Goal: Transaction & Acquisition: Purchase product/service

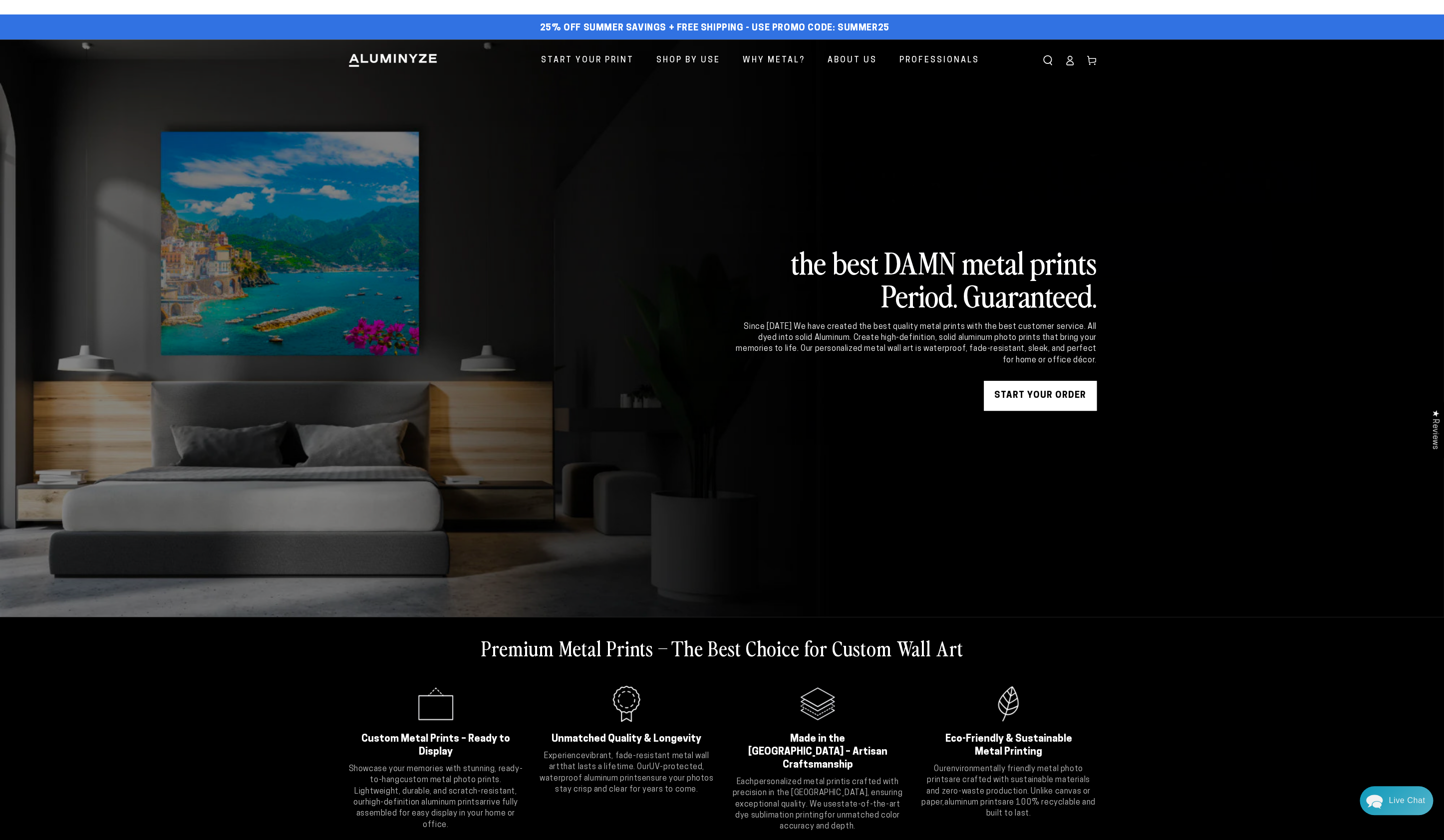
click at [1072, 63] on icon at bounding box center [1069, 60] width 10 height 10
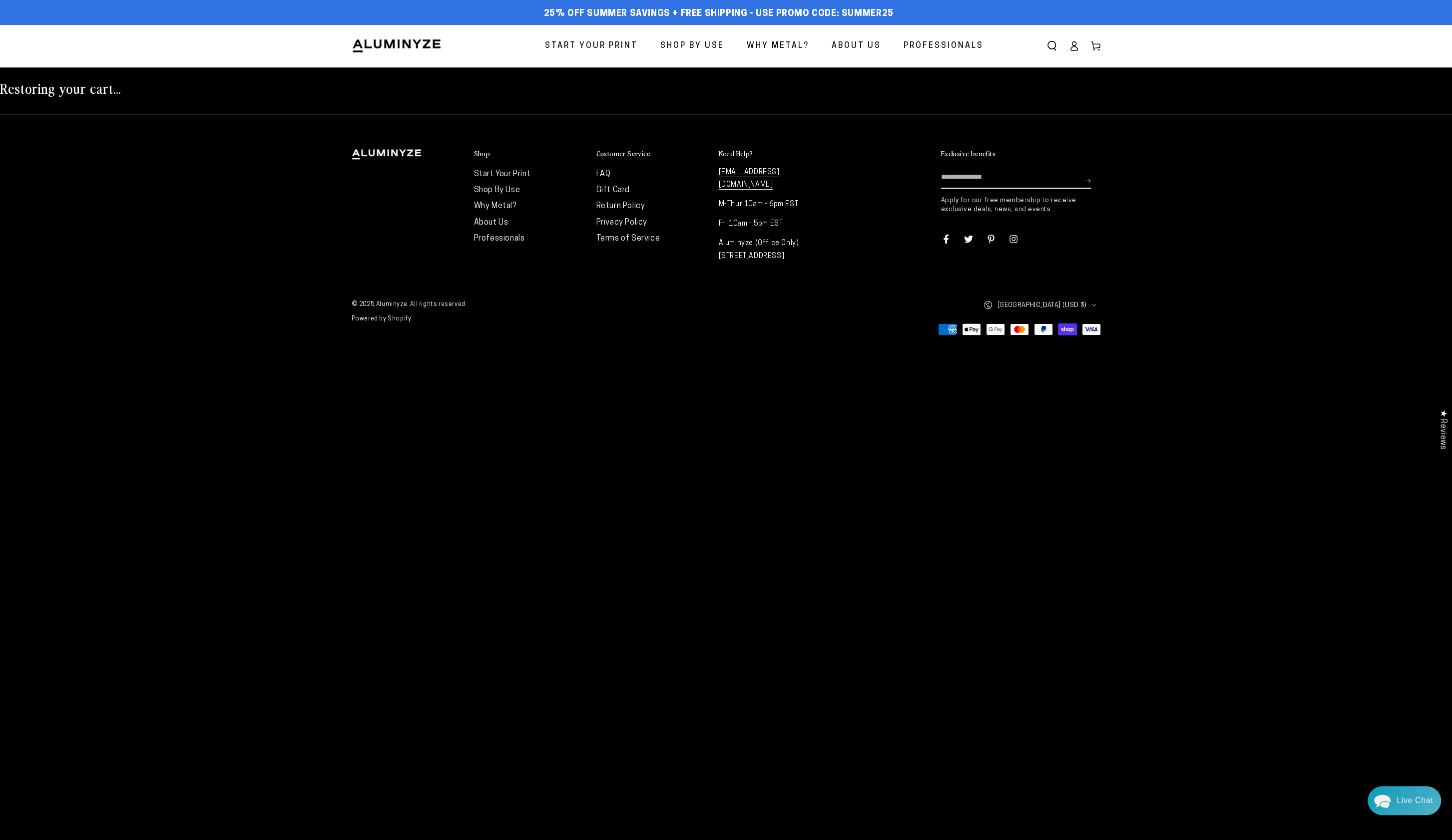
click at [1097, 44] on icon at bounding box center [1095, 46] width 10 height 10
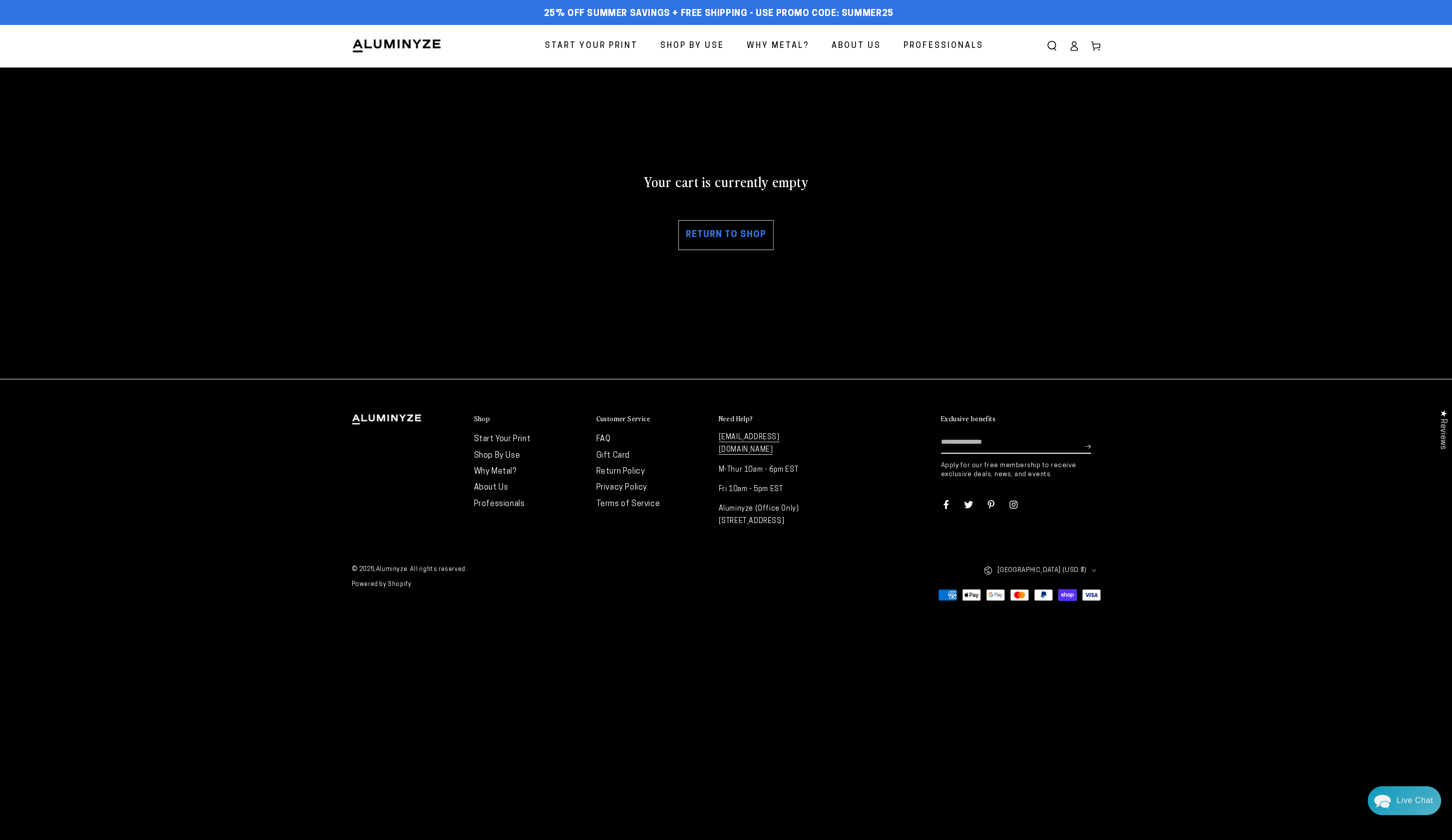
click at [1001, 145] on div "Your cart is currently empty Return to shop" at bounding box center [726, 211] width 749 height 227
click at [1097, 42] on icon at bounding box center [1095, 46] width 10 height 10
click at [1075, 48] on icon at bounding box center [1073, 46] width 10 height 10
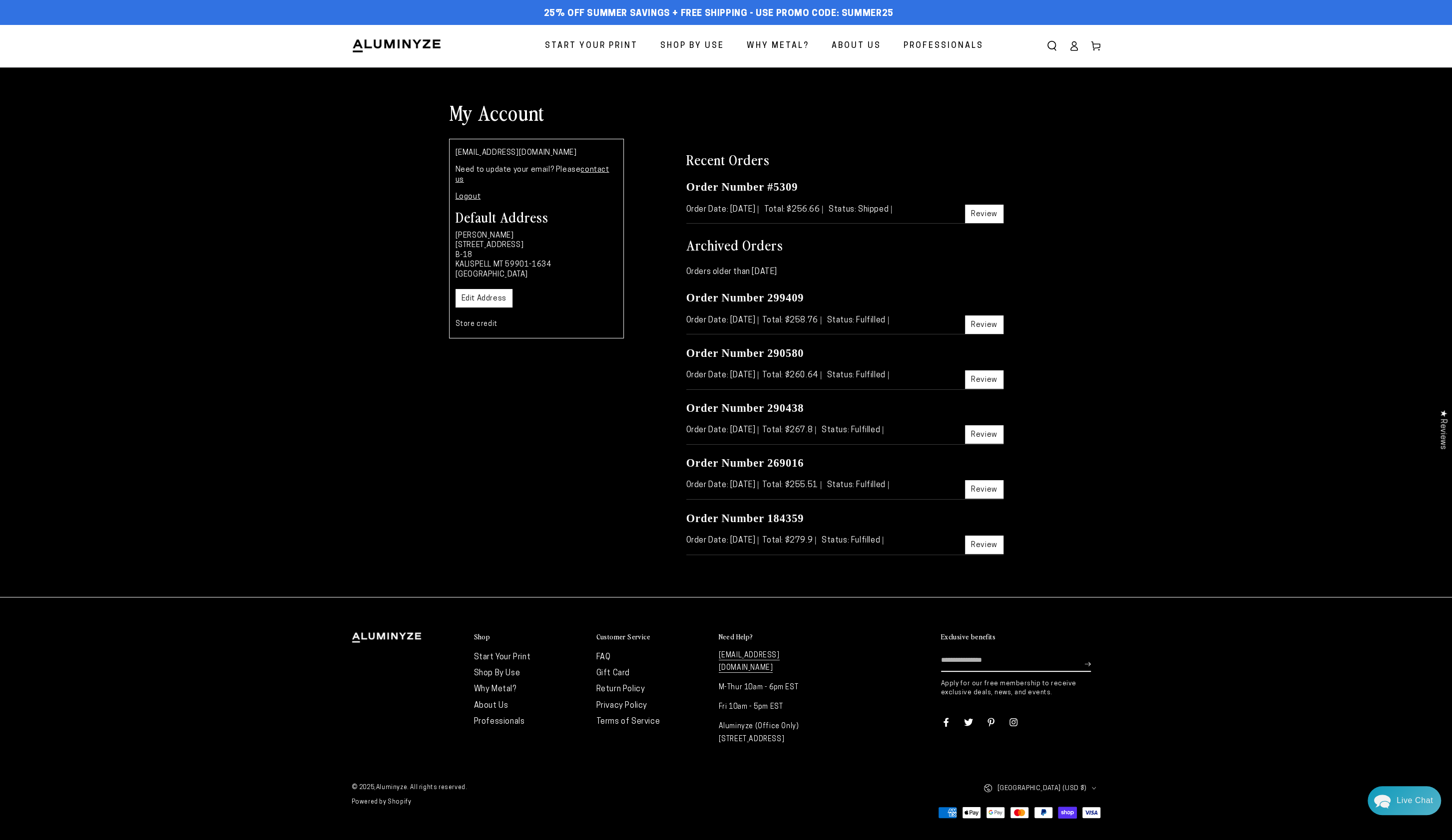
click at [1073, 44] on icon at bounding box center [1073, 46] width 10 height 10
click at [1094, 46] on icon at bounding box center [1095, 46] width 10 height 10
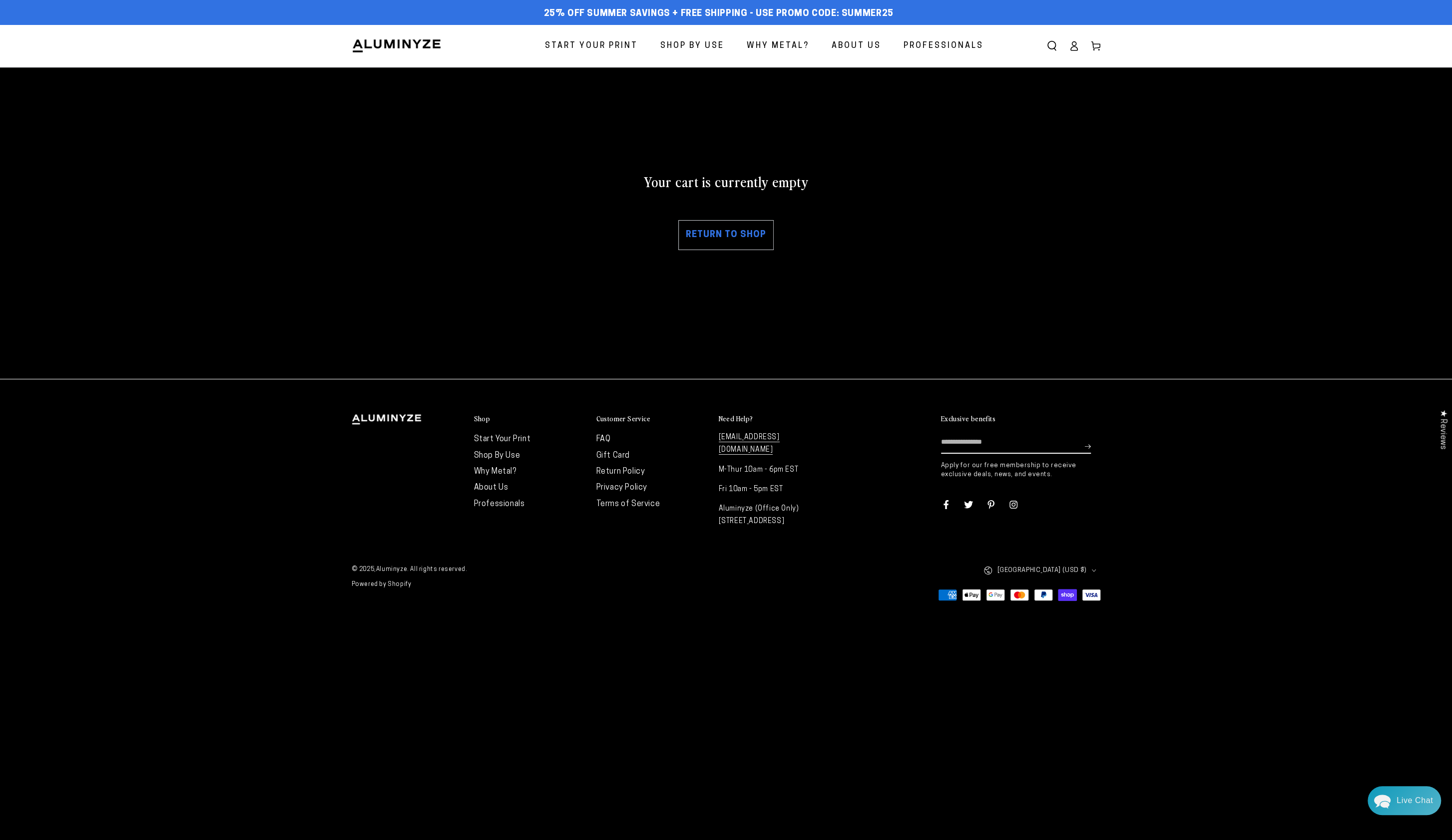
click at [737, 243] on link "Return to shop" at bounding box center [726, 235] width 96 height 30
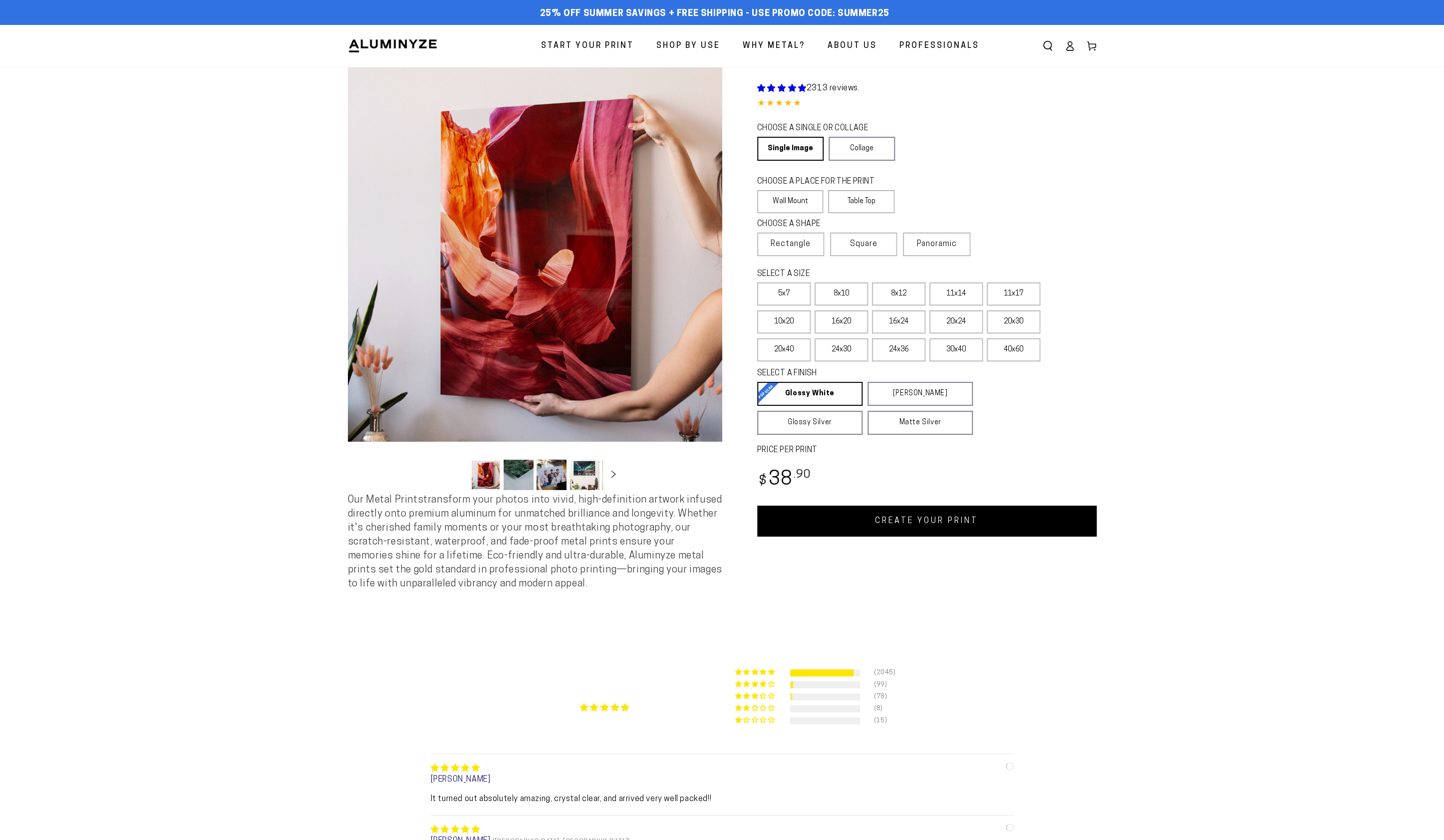
select select "**********"
